Goal: Register for event/course

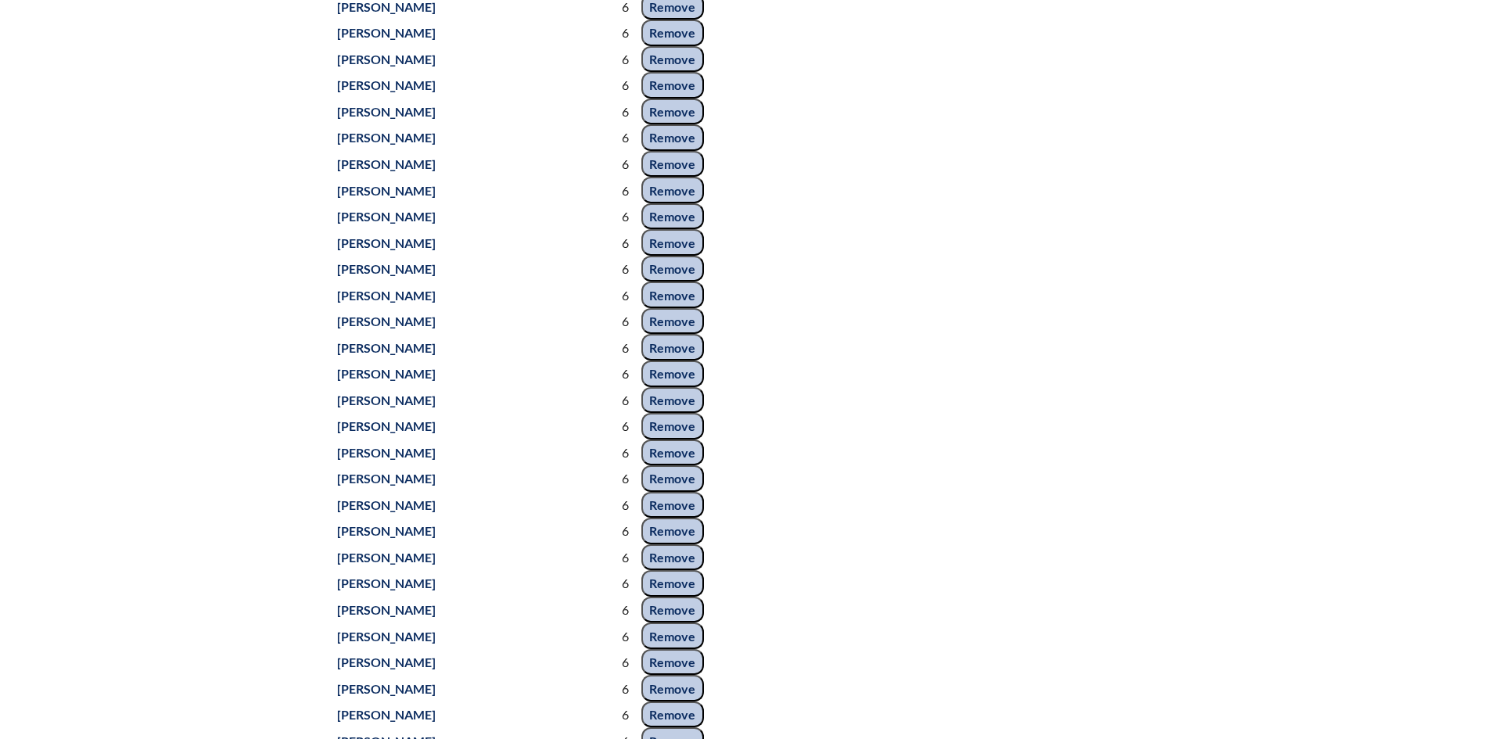
scroll to position [8768, 0]
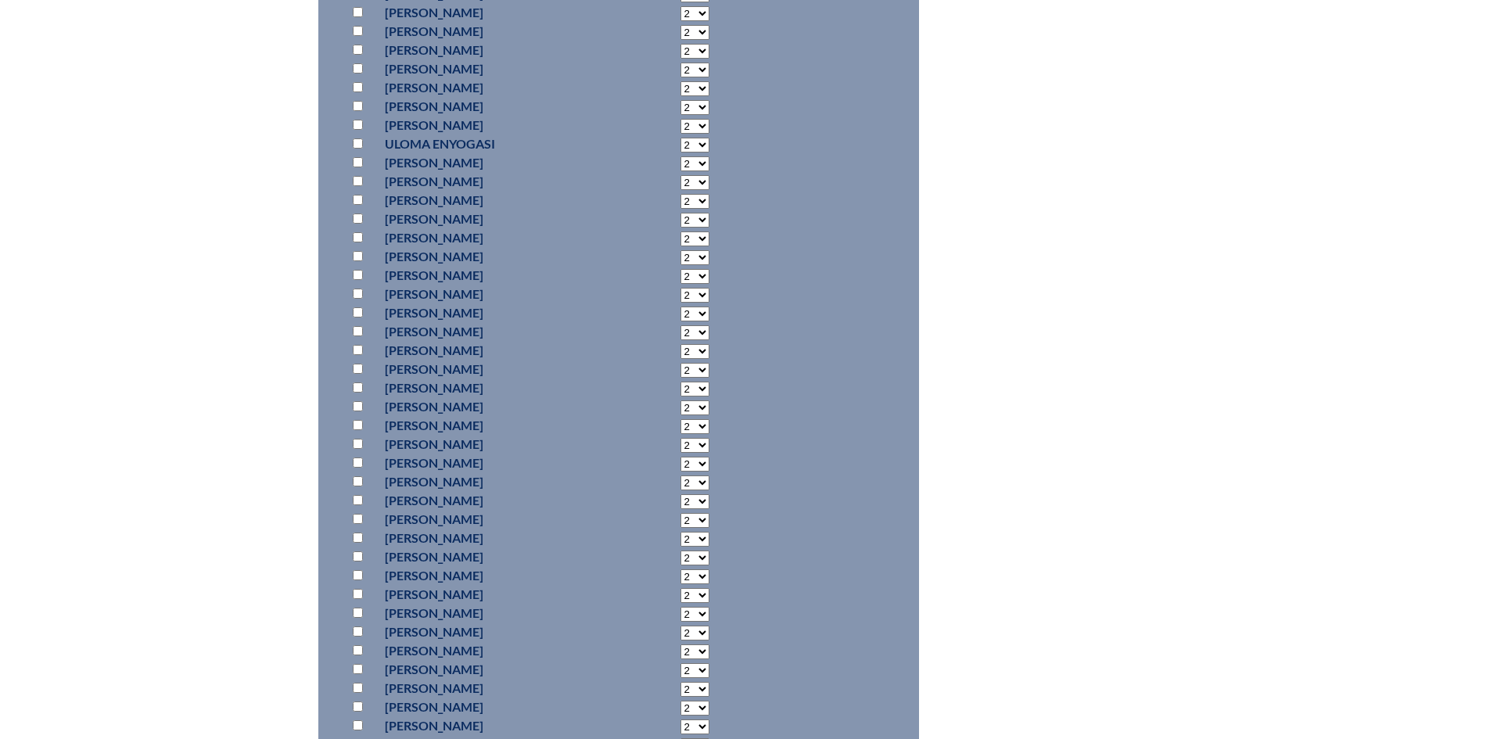
click at [359, 215] on input "checkbox" at bounding box center [358, 219] width 10 height 10
checkbox input "true"
select select "6"
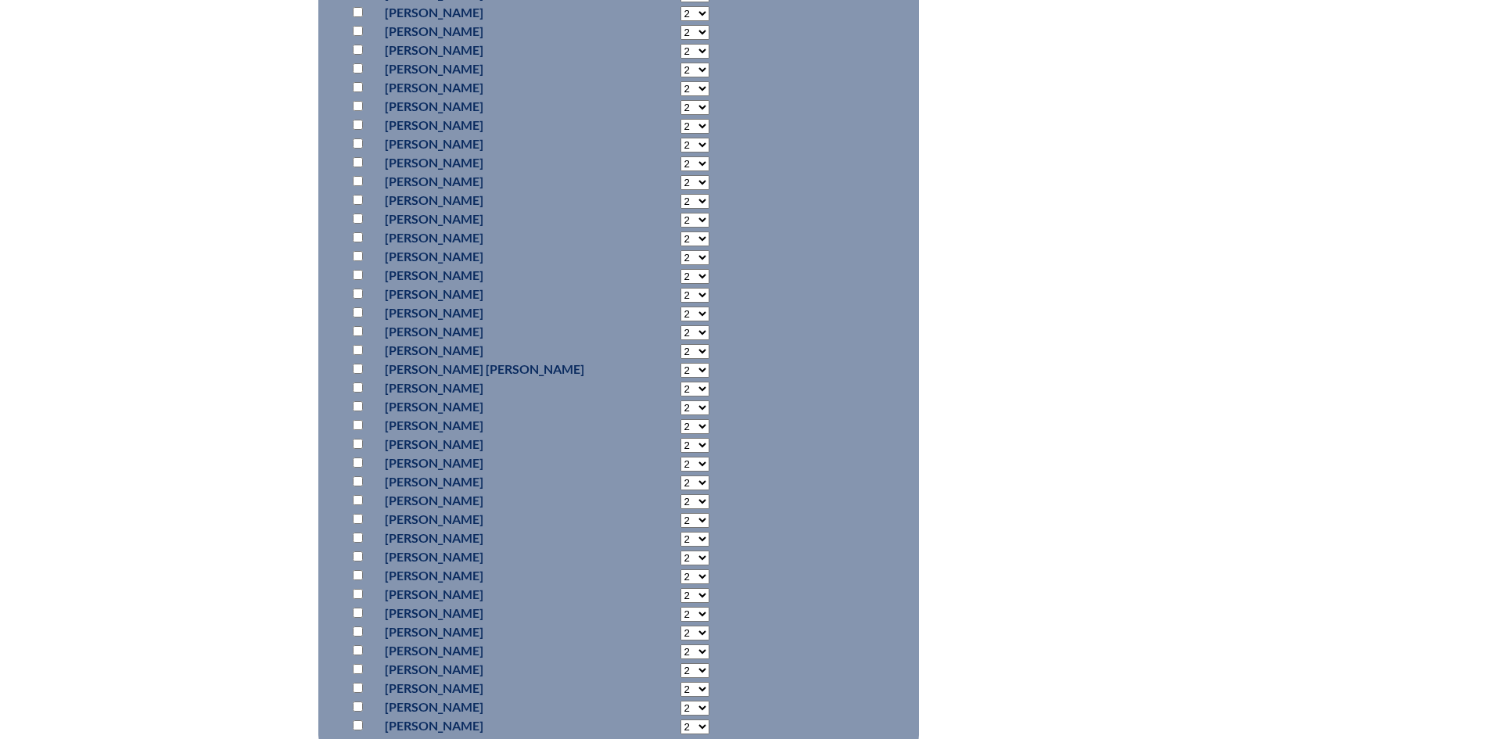
scroll to position [12233, 0]
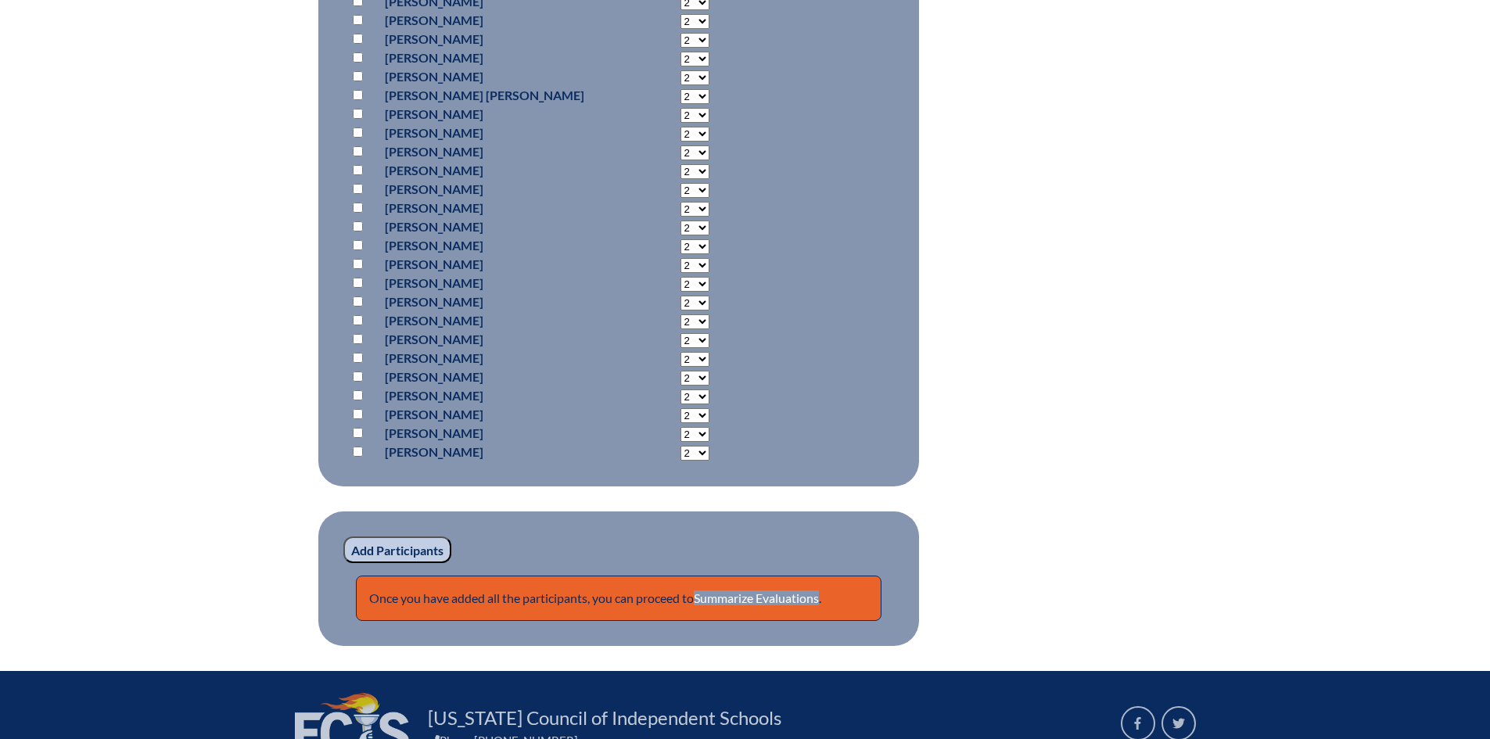
click at [418, 537] on input "Add Participants" at bounding box center [397, 550] width 108 height 27
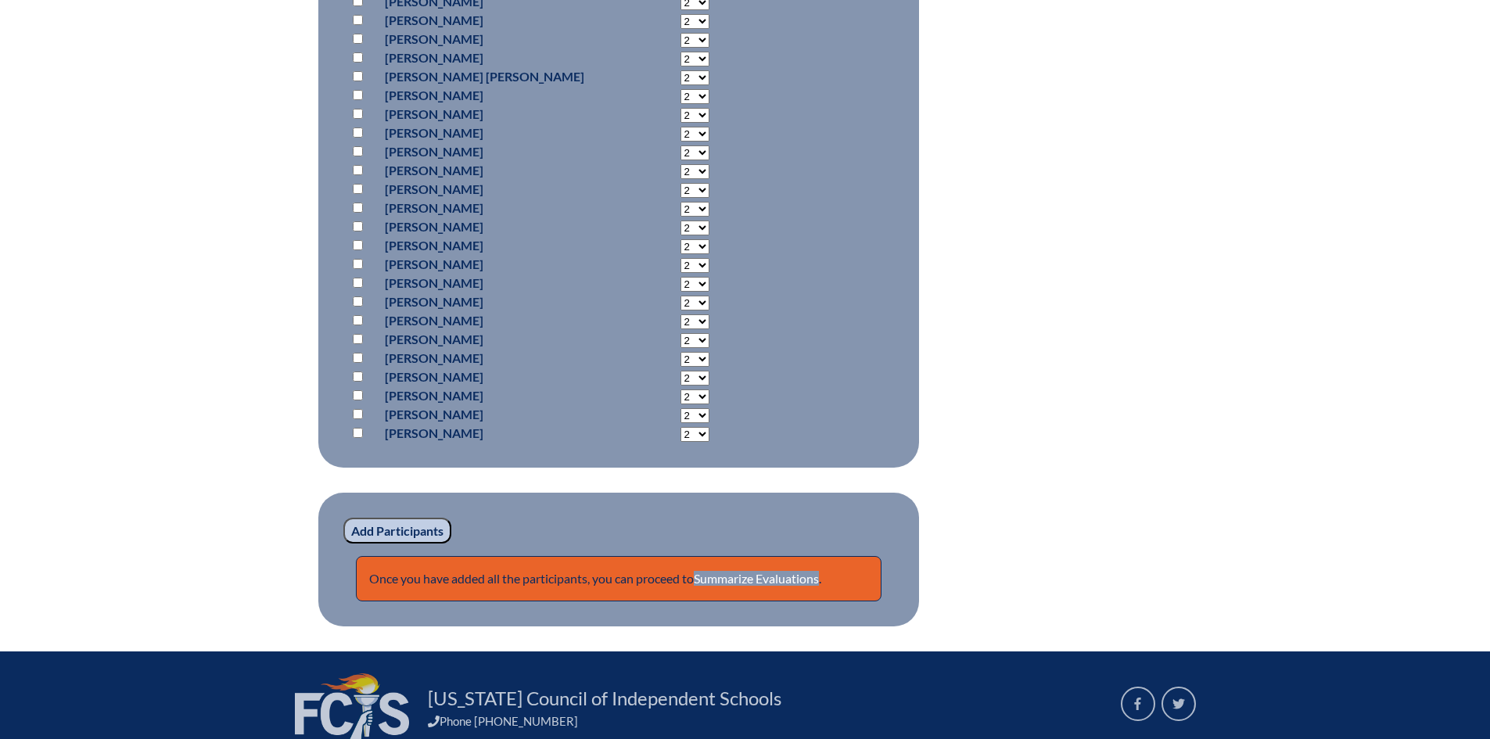
scroll to position [12259, 0]
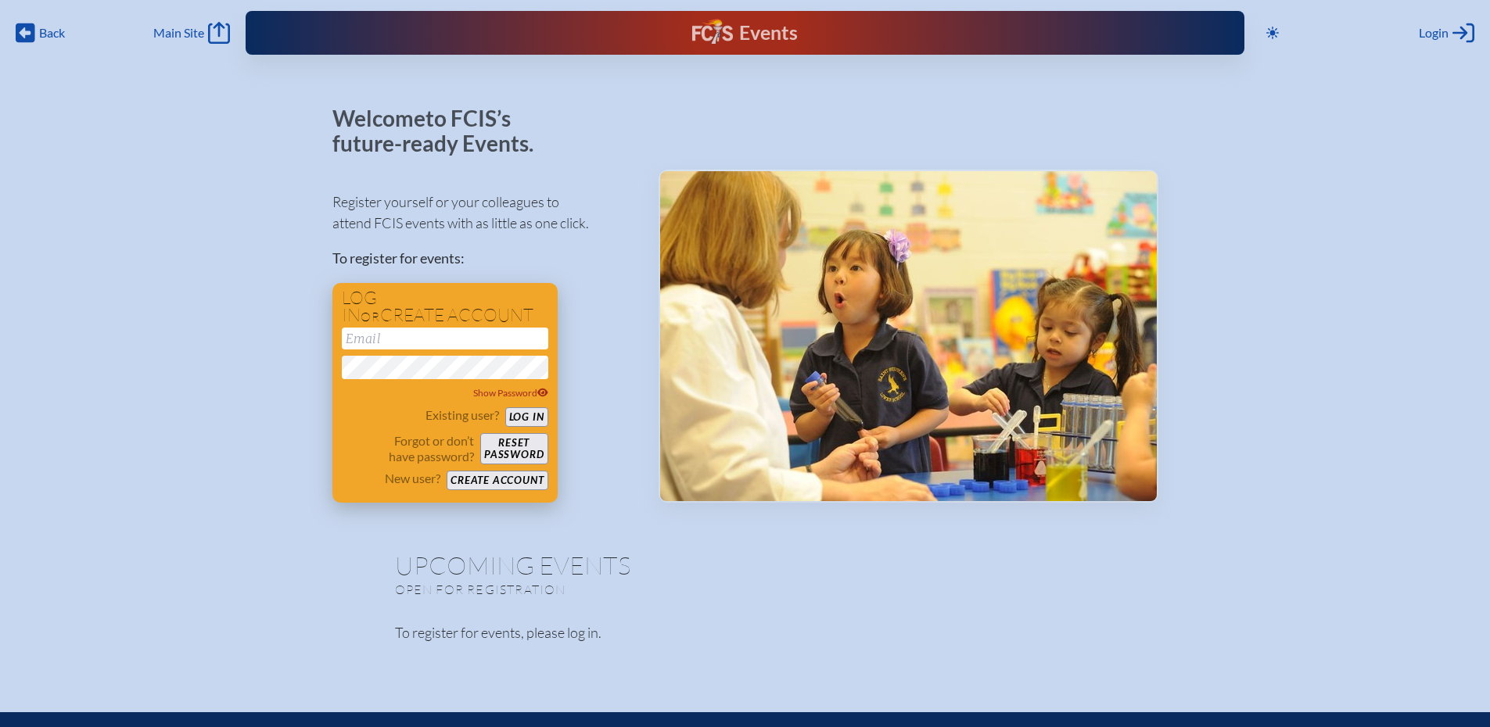
type input "[EMAIL_ADDRESS][DOMAIN_NAME]"
click at [524, 406] on form "meagan.obst@pinecrest.edu Show Password Existing user? Log in Forgot or don’t h…" at bounding box center [445, 409] width 206 height 163
click at [522, 415] on button "Log in" at bounding box center [526, 418] width 43 height 20
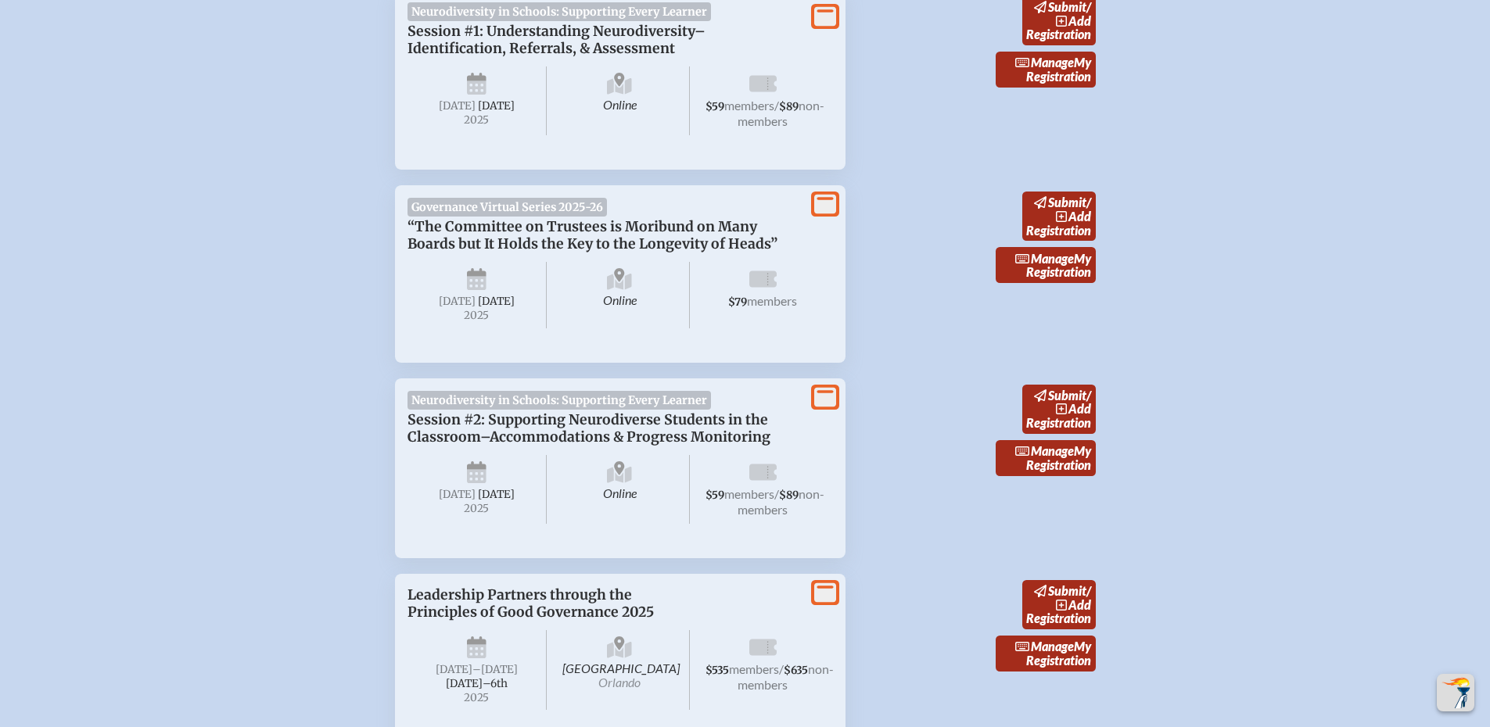
scroll to position [860, 0]
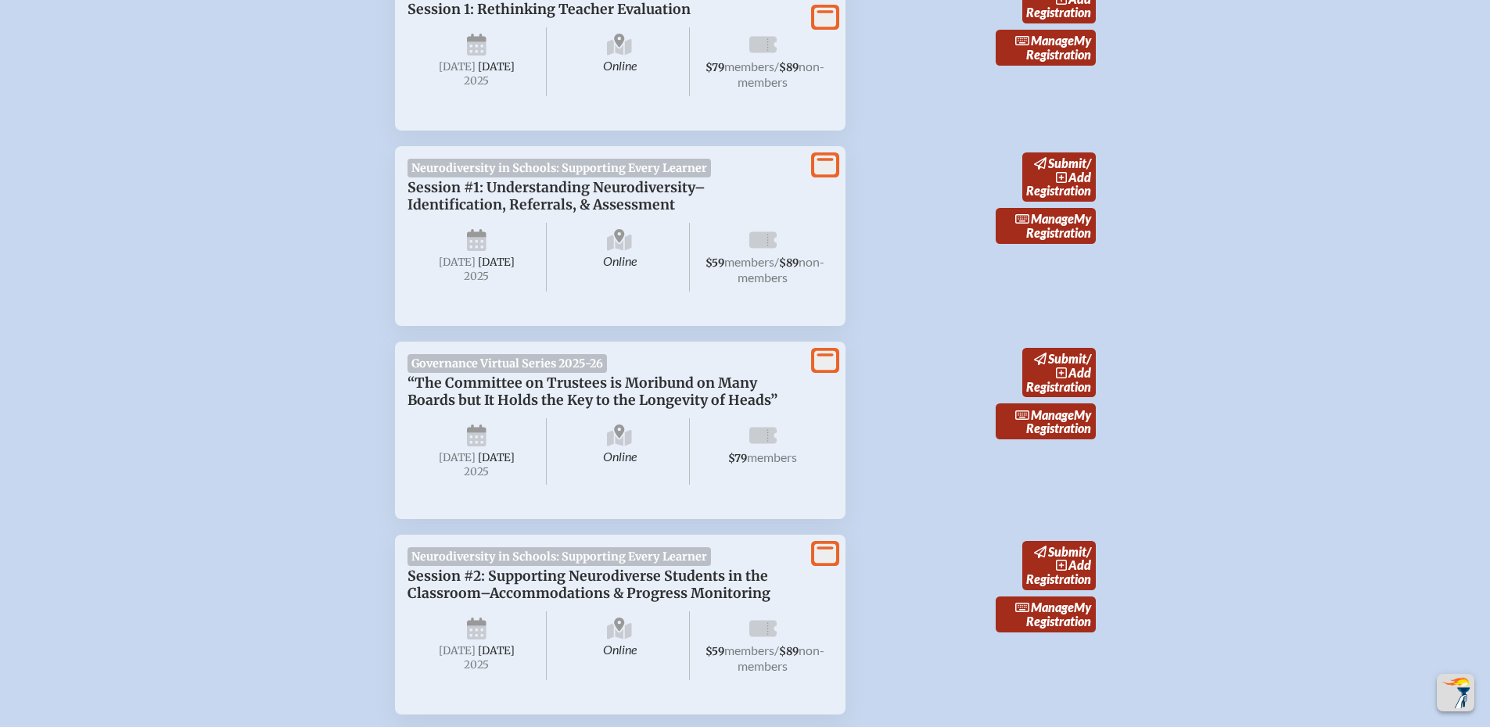
click at [587, 196] on p "Session #1: Understanding Neurodiversity–Identification, Referrals, & Assessment" at bounding box center [605, 196] width 394 height 34
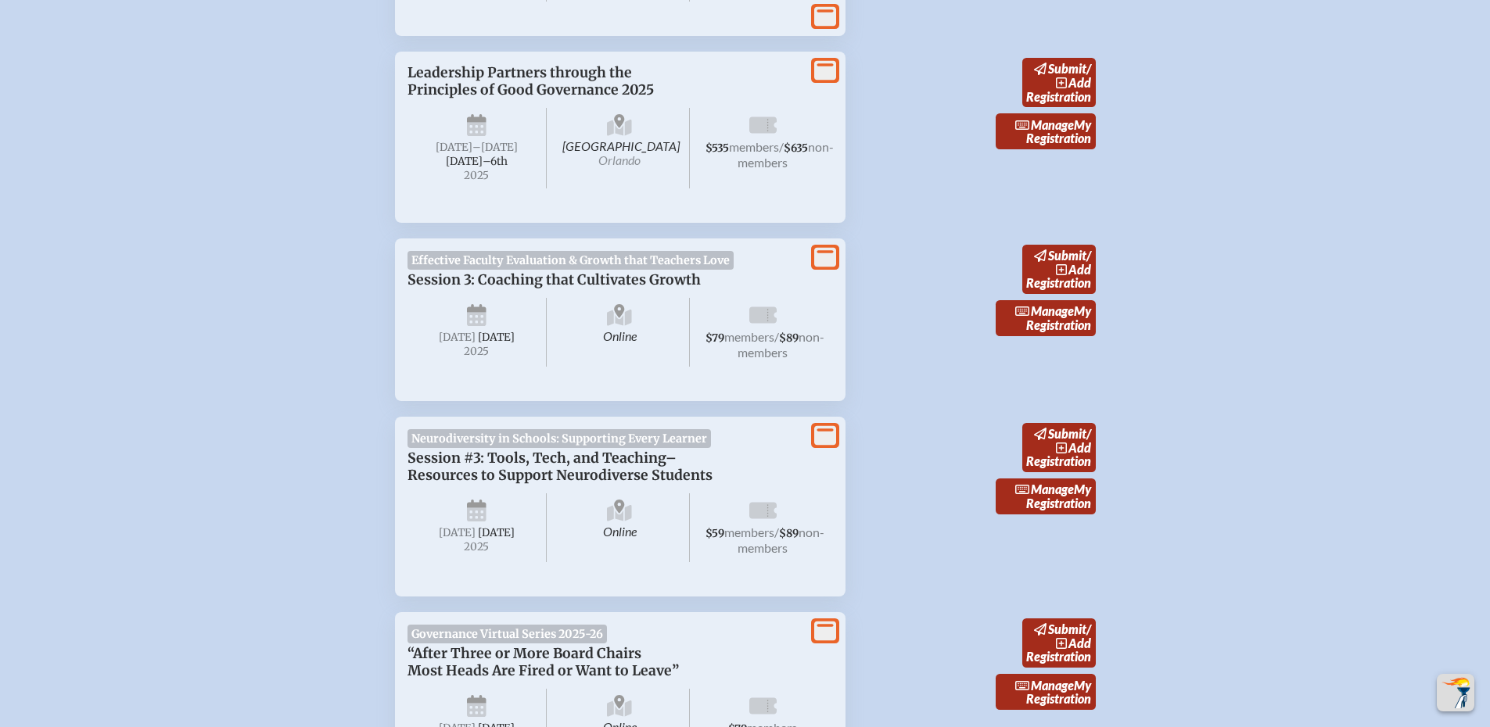
scroll to position [2190, 0]
